Goal: Find contact information: Find contact information

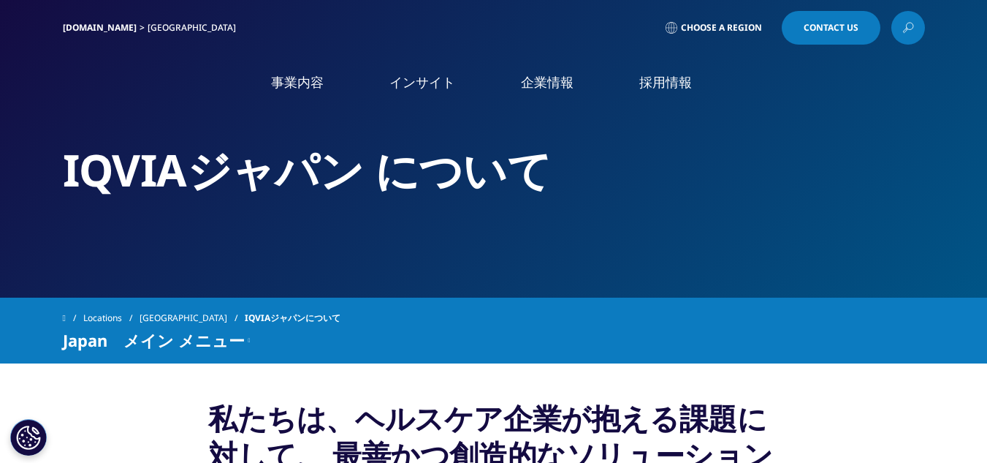
scroll to position [1608, 0]
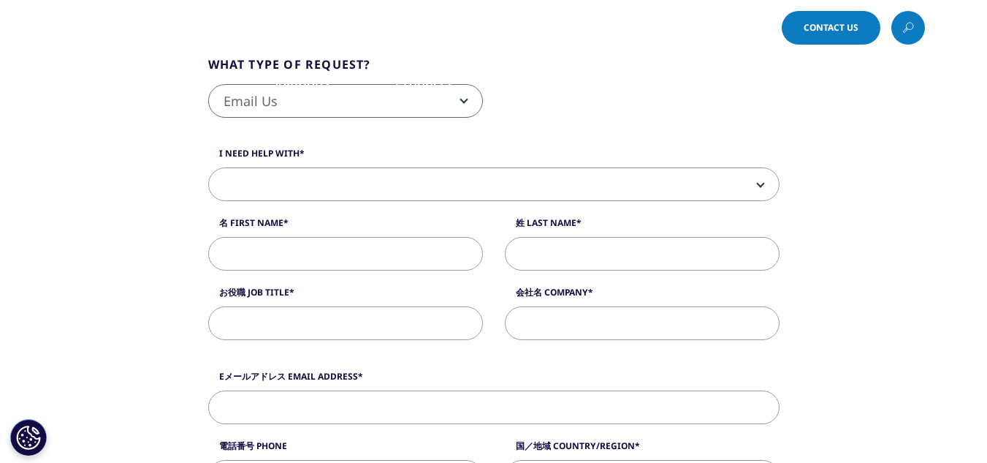
click at [398, 110] on li "Products CLINICAL PRODUCTS Planning Suite Grant Plan Site Suite Clinical Trial …" at bounding box center [424, 96] width 122 height 47
click at [625, 72] on nav "Solutions quick find a capability Clear Search Loading SOLUTIONS Research & Dev…" at bounding box center [556, 85] width 740 height 69
click at [474, 102] on li "Products CLINICAL PRODUCTS Planning Suite Grant Plan Site Suite Clinical Trial …" at bounding box center [424, 96] width 122 height 47
click at [561, 82] on link "Insights" at bounding box center [542, 82] width 50 height 18
